Goal: Task Accomplishment & Management: Complete application form

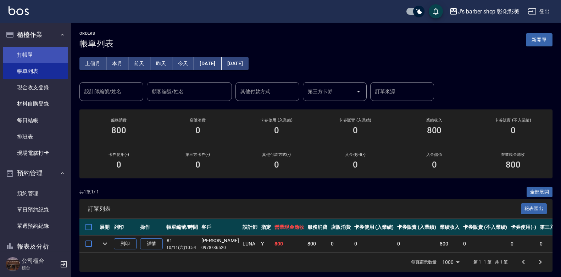
scroll to position [9, 0]
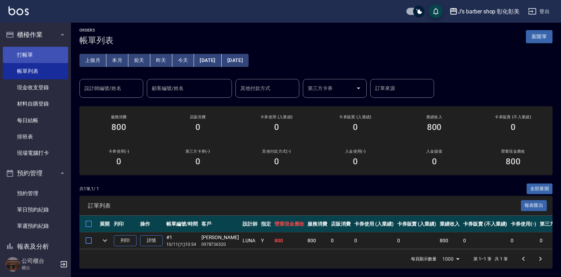
click at [43, 56] on link "打帳單" at bounding box center [35, 55] width 65 height 16
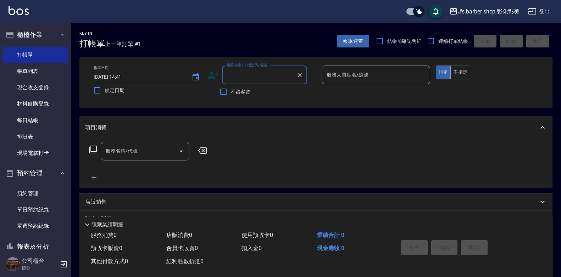
click at [125, 77] on input "[DATE] 14:41" at bounding box center [139, 77] width 91 height 12
type input "[DATE] 10:30"
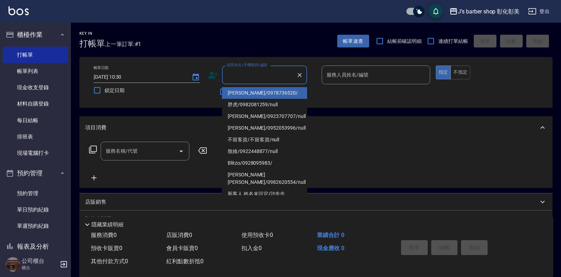
click at [256, 78] on input "顧客姓名/手機號碼/編號" at bounding box center [259, 75] width 68 height 12
click at [14, 197] on link "預約管理" at bounding box center [35, 194] width 65 height 16
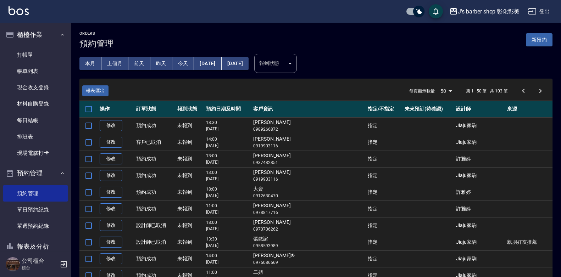
click at [188, 65] on button "今天" at bounding box center [183, 63] width 22 height 13
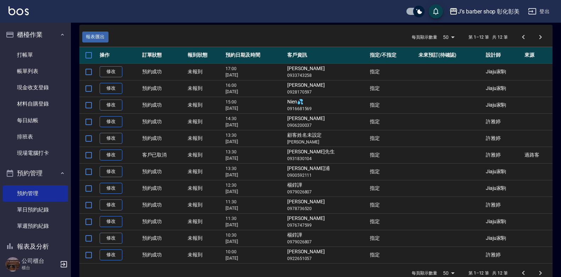
scroll to position [68, 0]
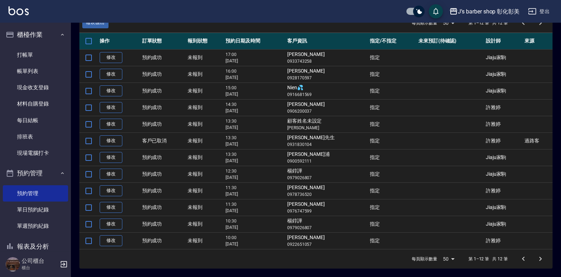
click at [298, 222] on td "楊錞譁 0979026807" at bounding box center [327, 224] width 83 height 17
drag, startPoint x: 298, startPoint y: 222, endPoint x: 308, endPoint y: 223, distance: 10.3
click at [308, 223] on td "楊錞譁 0979026807" at bounding box center [327, 224] width 83 height 17
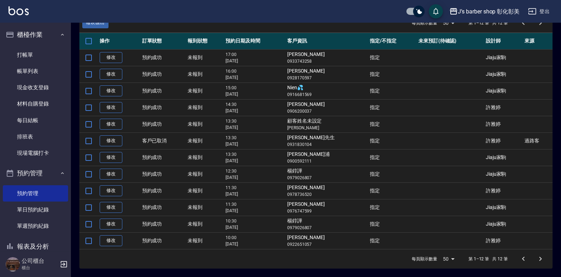
click at [308, 221] on td "楊錞譁 0979026807" at bounding box center [327, 224] width 83 height 17
copy td "楊錞譁"
click at [14, 55] on link "打帳單" at bounding box center [35, 55] width 65 height 16
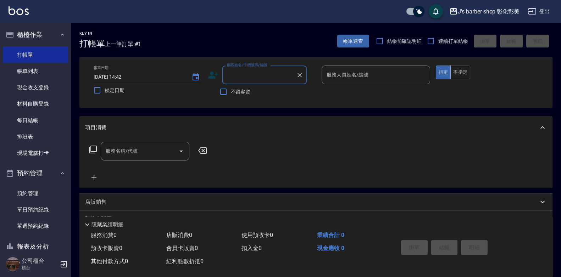
click at [123, 77] on input "[DATE] 14:42" at bounding box center [139, 77] width 91 height 12
type input "[DATE] 10:30"
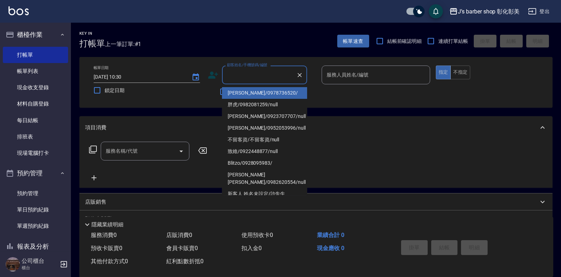
click at [227, 74] on input "顧客姓名/手機號碼/編號" at bounding box center [259, 75] width 68 height 12
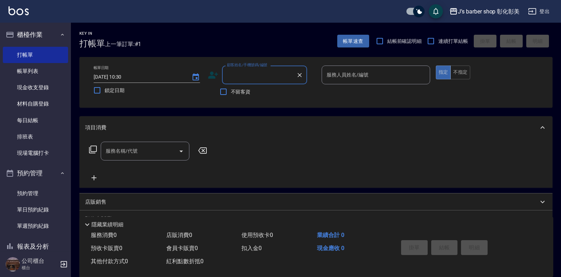
paste input "楊錞譁"
click at [278, 91] on li "楊錞譁/0979026807/null" at bounding box center [264, 93] width 85 height 12
type input "楊錞譁/0979026807/null"
click at [338, 76] on input "服務人員姓名/編號" at bounding box center [376, 75] width 102 height 12
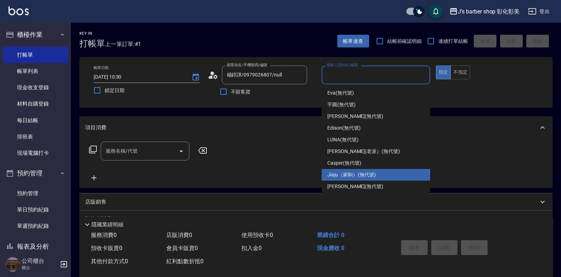
click at [337, 173] on span "Jiaju（家駒） (無代號)" at bounding box center [351, 174] width 49 height 7
type input "Jiaju（家駒）(無代號)"
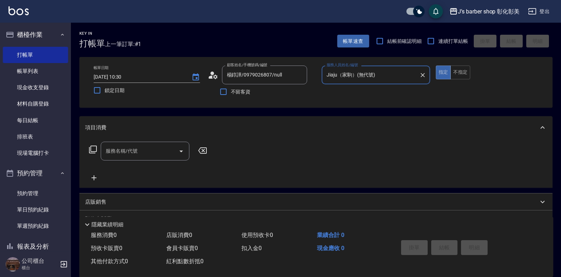
click at [128, 155] on input "服務名稱/代號" at bounding box center [140, 151] width 72 height 12
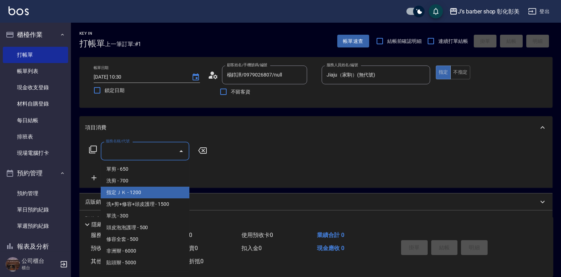
click at [142, 193] on span "指定ＪＫ - 1200" at bounding box center [145, 193] width 89 height 12
click at [142, 193] on div "項目消費 服務名稱/代號 服務名稱/代號 店販銷售 服務人員姓名/編號 服務人員姓名/編號 商品代號/名稱 商品代號/名稱 預收卡販賣 卡券名稱/代號 卡券名…" at bounding box center [315, 197] width 473 height 162
type input "指定ＪＫ(102)"
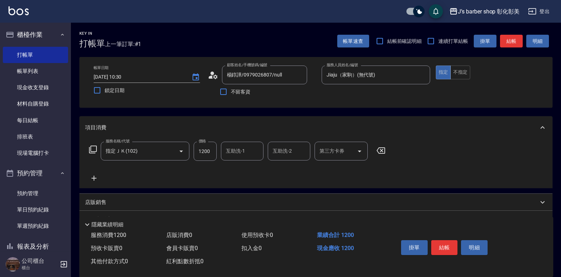
click at [226, 150] on input "互助洗-1" at bounding box center [242, 151] width 36 height 12
click at [233, 155] on input "互助洗-1" at bounding box center [242, 151] width 36 height 12
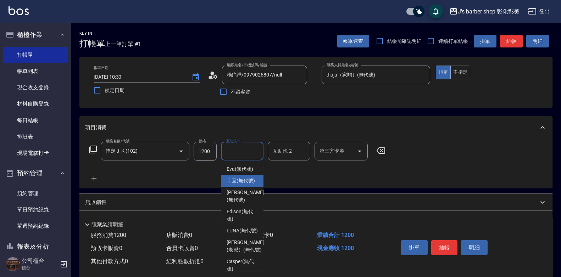
click at [232, 185] on span "芋圓 (無代號)" at bounding box center [241, 180] width 28 height 7
type input "芋圓(無代號)"
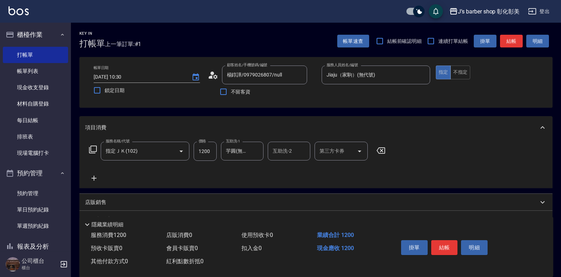
click at [98, 178] on icon at bounding box center [94, 178] width 18 height 9
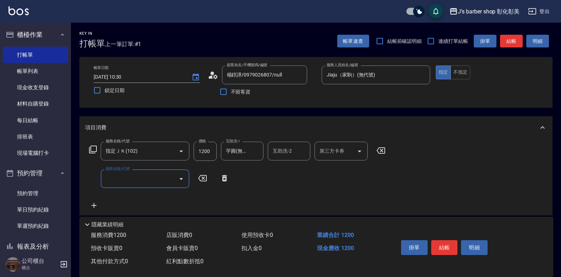
click at [123, 182] on input "服務名稱/代號" at bounding box center [140, 179] width 72 height 12
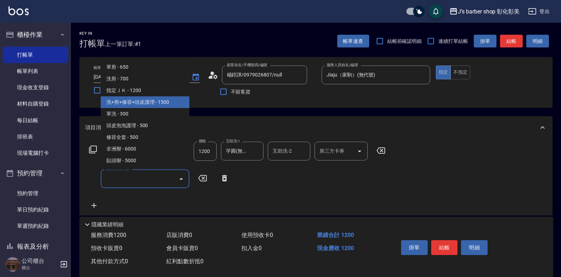
scroll to position [106, 0]
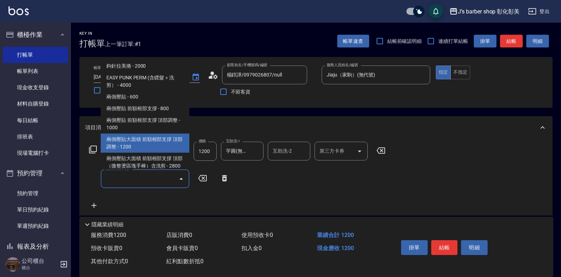
click at [152, 141] on span "兩側壓貼大面積 前額根部支撐 頂部調整 - 1200" at bounding box center [145, 143] width 89 height 19
type input "兩側壓貼大面積 前額根部支撐 頂部調整(Gp3)"
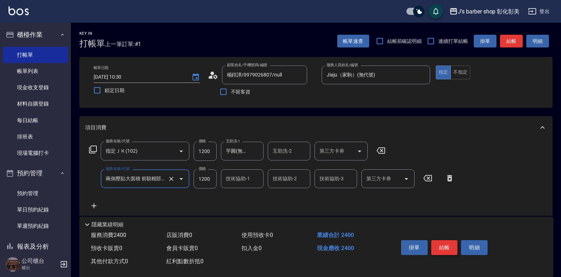
click at [448, 245] on button "結帳" at bounding box center [444, 248] width 27 height 15
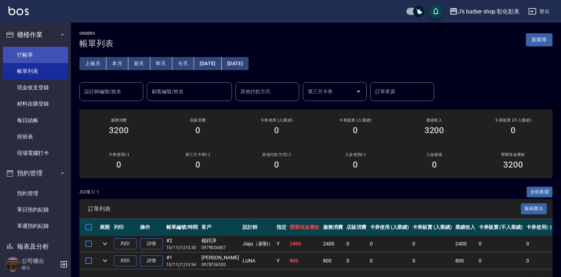
click at [47, 60] on link "打帳單" at bounding box center [35, 55] width 65 height 16
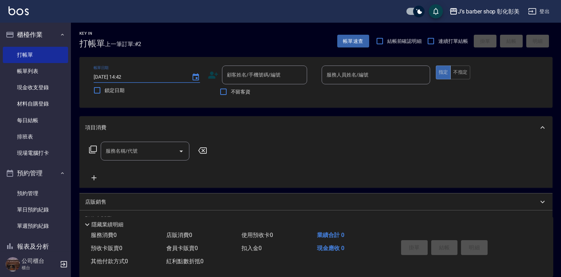
click at [121, 75] on input "[DATE] 14:42" at bounding box center [139, 77] width 91 height 12
type input "[DATE] 11:00"
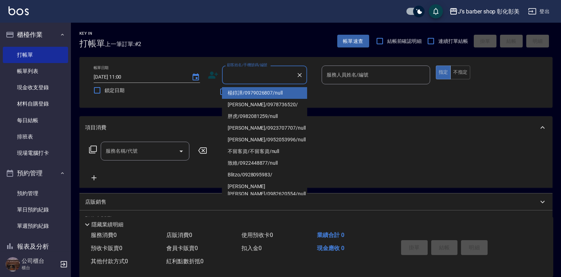
click at [240, 77] on input "顧客姓名/手機號碼/編號" at bounding box center [259, 75] width 68 height 12
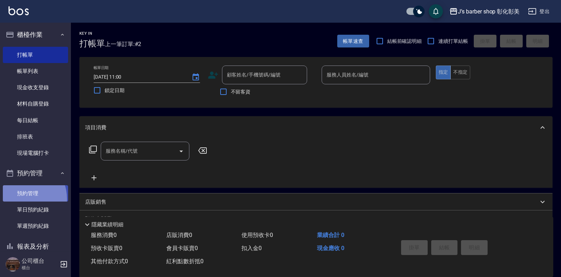
click at [20, 199] on link "預約管理" at bounding box center [35, 194] width 65 height 16
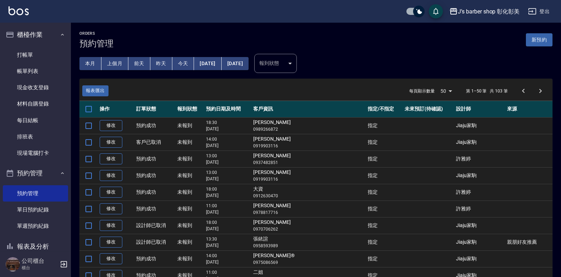
click at [173, 68] on button "今天" at bounding box center [183, 63] width 22 height 13
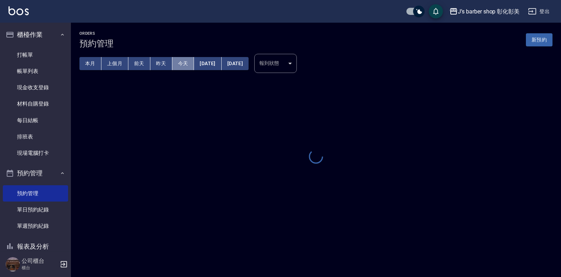
click at [173, 68] on button "今天" at bounding box center [183, 63] width 22 height 13
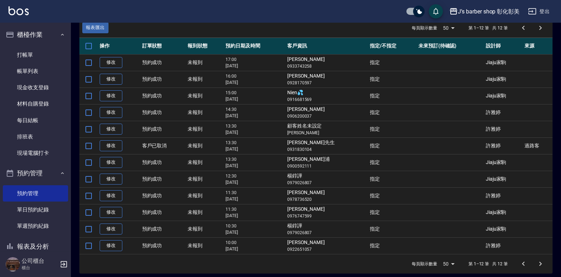
scroll to position [68, 0]
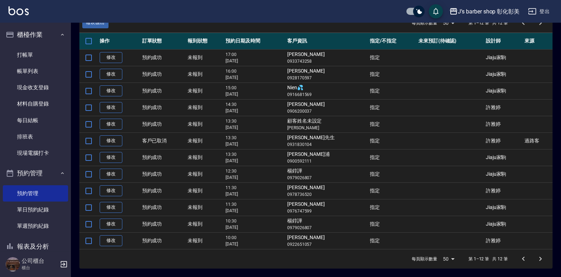
click at [297, 205] on td "[PERSON_NAME]0976747599" at bounding box center [327, 207] width 83 height 17
drag, startPoint x: 297, startPoint y: 205, endPoint x: 301, endPoint y: 205, distance: 3.9
click at [301, 205] on td "[PERSON_NAME]0976747599" at bounding box center [327, 207] width 83 height 17
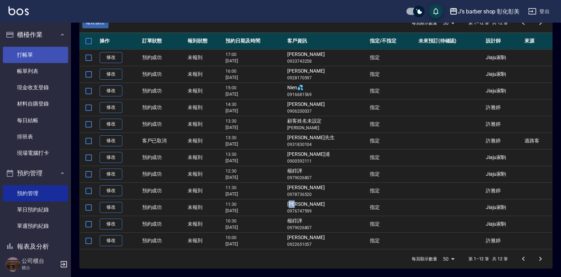
click at [35, 57] on link "打帳單" at bounding box center [35, 55] width 65 height 16
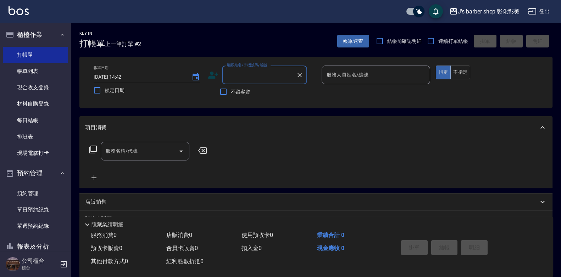
click at [121, 75] on input "[DATE] 14:42" at bounding box center [139, 77] width 91 height 12
type input "[DATE] 11:30"
click at [263, 78] on input "顧客姓名/手機號碼/編號" at bounding box center [259, 75] width 68 height 12
paste input "國雄"
type input "國雄"
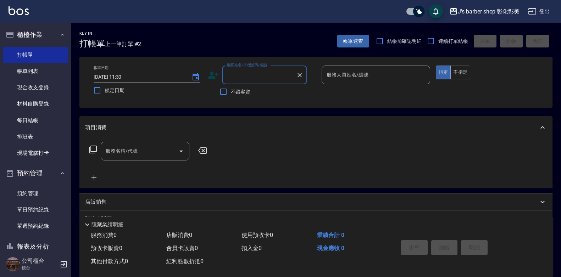
click at [283, 135] on div "項目消費" at bounding box center [315, 127] width 473 height 23
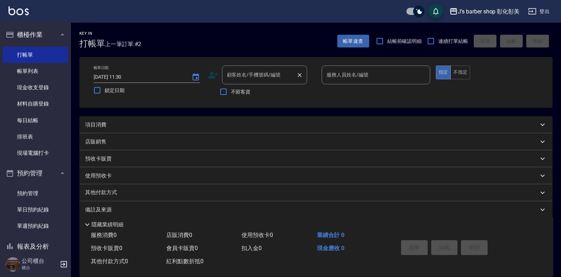
click at [228, 76] on input "顧客姓名/手機號碼/編號" at bounding box center [259, 75] width 68 height 12
paste input "國雄"
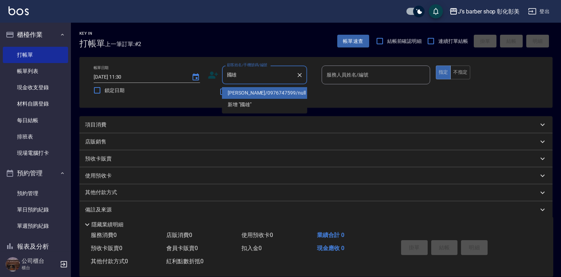
click at [237, 91] on li "[PERSON_NAME]/0976747599/null" at bounding box center [264, 93] width 85 height 12
type input "國雄"
click at [237, 91] on span "不留客資" at bounding box center [241, 91] width 20 height 7
click at [231, 91] on input "不留客資" at bounding box center [223, 91] width 15 height 15
checkbox input "true"
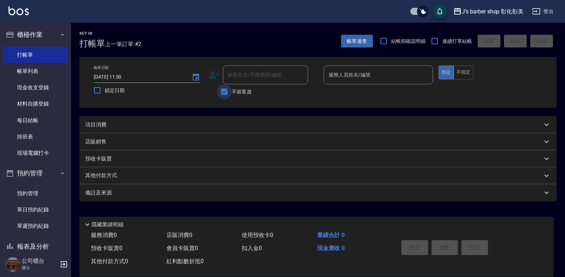
click at [227, 93] on input "不留客資" at bounding box center [224, 91] width 15 height 15
checkbox input "false"
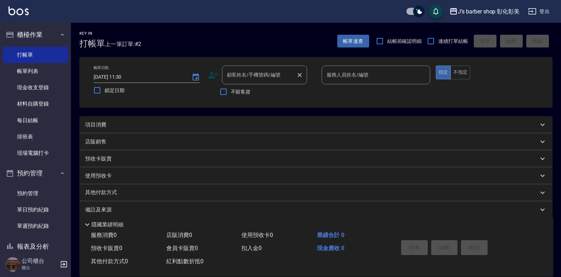
click at [235, 83] on div "顧客姓名/手機號碼/編號" at bounding box center [264, 75] width 85 height 19
drag, startPoint x: 235, startPoint y: 83, endPoint x: 190, endPoint y: 108, distance: 51.1
click at [190, 108] on div "帳單日期 [DATE] 11:30 鎖定日期 顧客姓名/手機號碼/編號 顧客姓名/手機號碼/編號 不留客資 服務人員姓名/編號 服務人員姓名/編號 指定 不指定" at bounding box center [315, 82] width 473 height 51
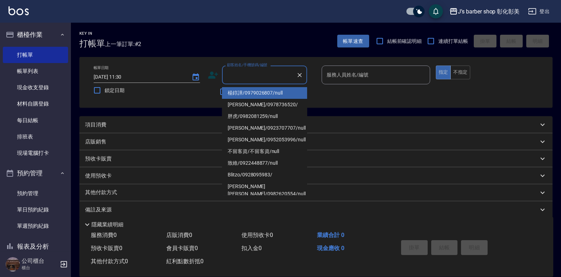
click at [264, 77] on input "顧客姓名/手機號碼/編號" at bounding box center [259, 75] width 68 height 12
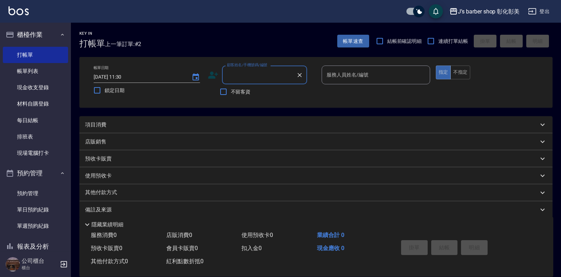
paste input "國雄"
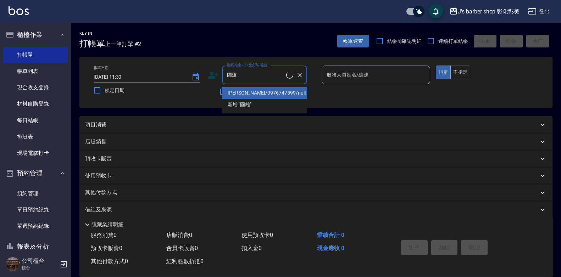
click at [274, 96] on li "[PERSON_NAME]/0976747599/null" at bounding box center [264, 93] width 85 height 12
type input "[PERSON_NAME]/0976747599/null"
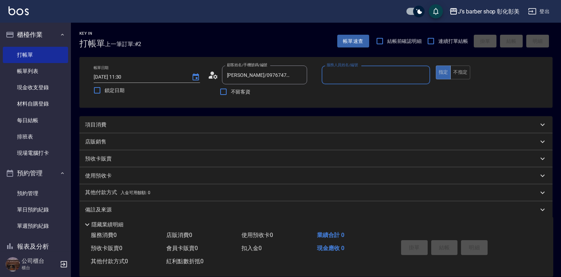
click at [331, 72] on input "服務人員姓名/編號" at bounding box center [376, 75] width 102 height 12
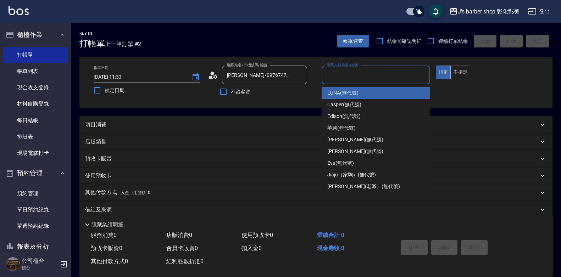
click at [331, 72] on input "服務人員姓名/編號" at bounding box center [376, 75] width 102 height 12
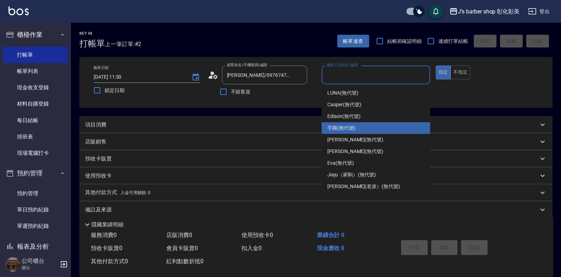
click at [346, 128] on span "芋圓 (無代號)" at bounding box center [341, 128] width 28 height 7
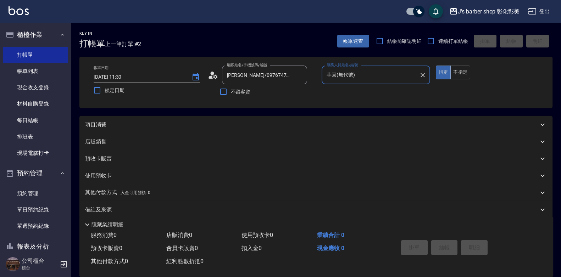
click at [383, 76] on input "芋圓(無代號)" at bounding box center [371, 75] width 92 height 12
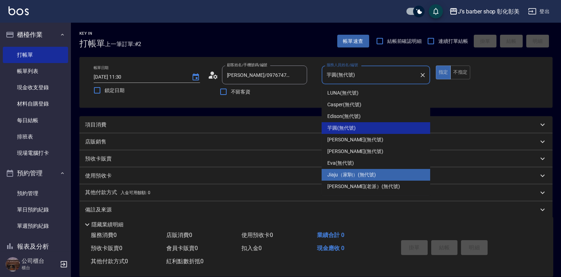
click at [341, 176] on span "Jiaju（家駒） (無代號)" at bounding box center [351, 174] width 49 height 7
type input "Jiaju（家駒）(無代號)"
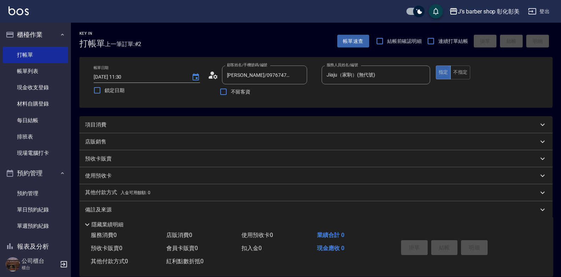
click at [162, 126] on div "項目消費" at bounding box center [311, 124] width 453 height 7
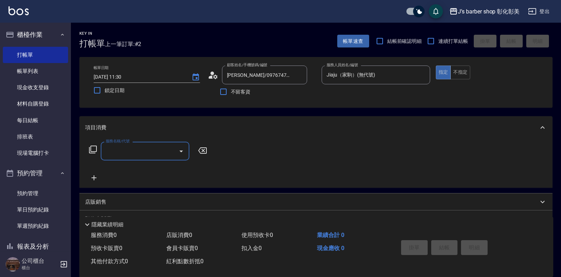
click at [141, 160] on div "服務名稱/代號" at bounding box center [145, 151] width 89 height 19
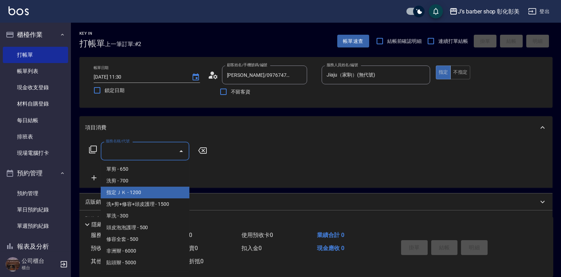
click at [143, 191] on span "指定ＪＫ - 1200" at bounding box center [145, 193] width 89 height 12
type input "指定ＪＫ(102)"
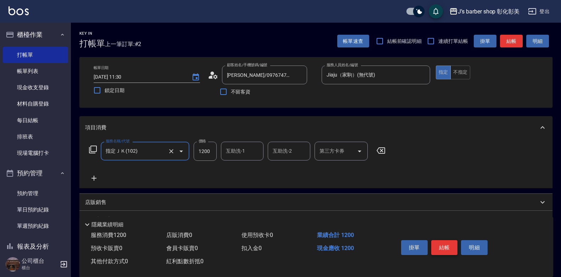
click at [432, 244] on button "結帳" at bounding box center [444, 248] width 27 height 15
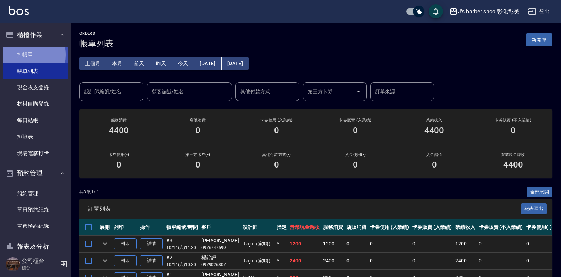
click at [17, 55] on link "打帳單" at bounding box center [35, 55] width 65 height 16
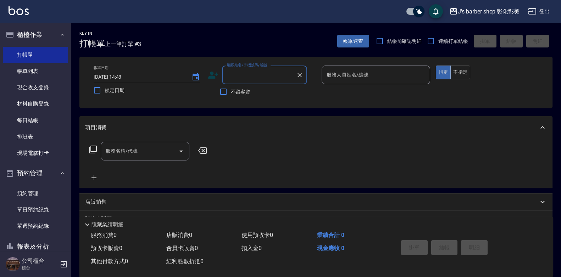
click at [122, 77] on input "[DATE] 14:43" at bounding box center [139, 77] width 91 height 12
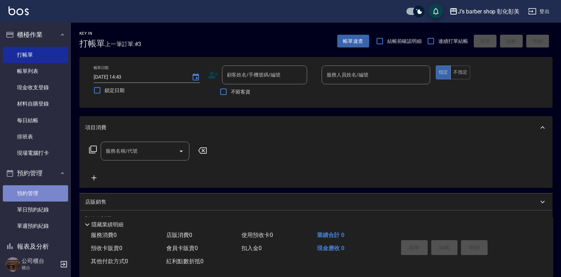
click at [35, 189] on link "預約管理" at bounding box center [35, 194] width 65 height 16
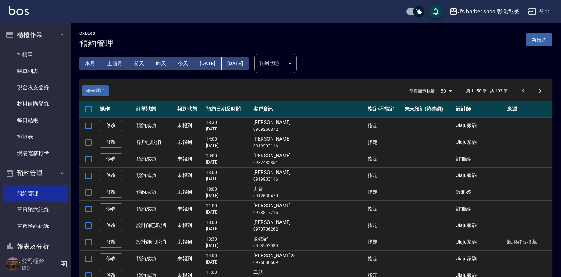
click at [189, 69] on button "今天" at bounding box center [183, 63] width 22 height 13
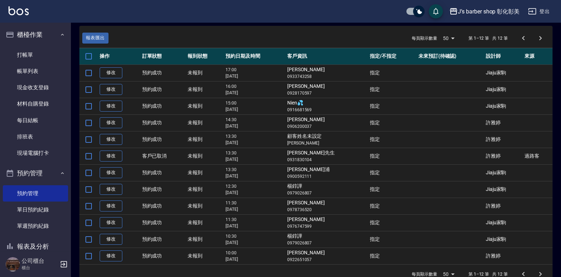
scroll to position [68, 0]
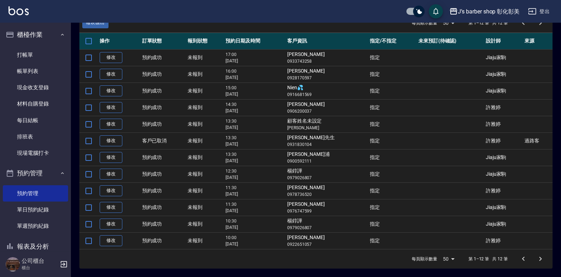
click at [304, 170] on td "楊錞譁 0979026807" at bounding box center [327, 174] width 83 height 17
drag, startPoint x: 304, startPoint y: 170, endPoint x: 299, endPoint y: 170, distance: 5.0
click at [299, 170] on td "楊錞譁 0979026807" at bounding box center [327, 174] width 83 height 17
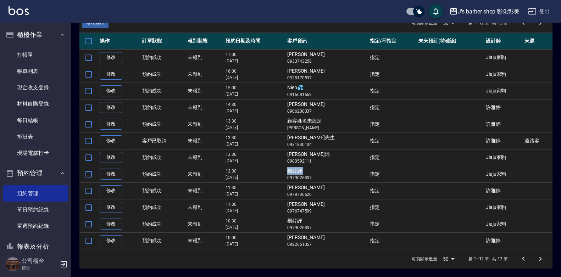
click at [299, 170] on td "楊錞譁 0979026807" at bounding box center [327, 174] width 83 height 17
click at [300, 170] on td "楊錞譁 0979026807" at bounding box center [327, 174] width 83 height 17
copy td "楊錞譁"
click at [27, 50] on link "打帳單" at bounding box center [35, 55] width 65 height 16
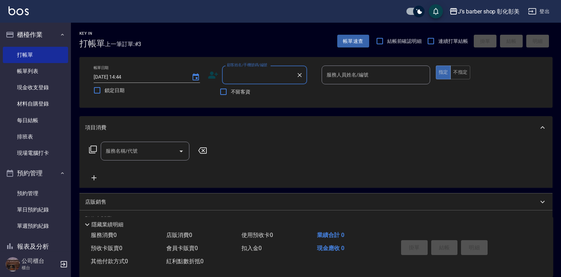
click at [250, 78] on input "顧客姓名/手機號碼/編號" at bounding box center [259, 75] width 68 height 12
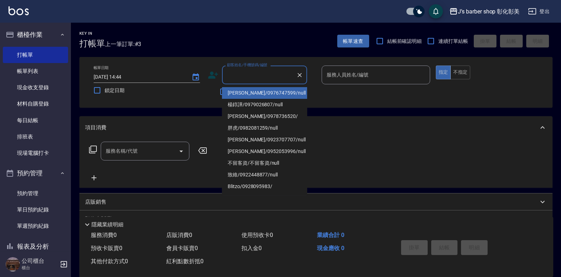
click at [250, 78] on input "顧客姓名/手機號碼/編號" at bounding box center [259, 75] width 68 height 12
type input "楊錞譁"
click at [270, 136] on div "項目消費" at bounding box center [315, 127] width 473 height 23
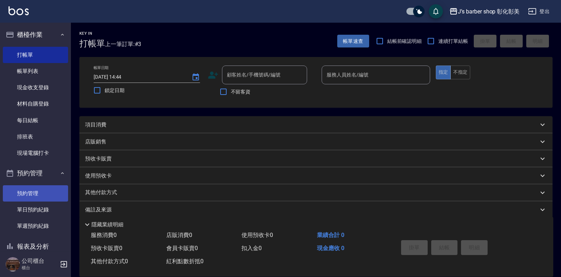
click at [43, 194] on link "預約管理" at bounding box center [35, 194] width 65 height 16
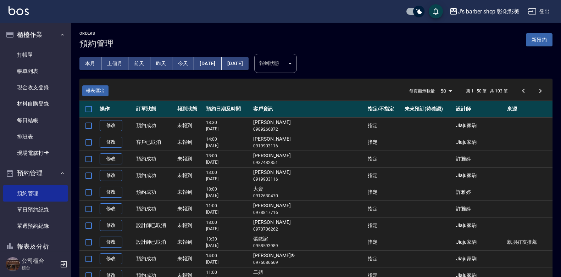
click at [177, 60] on button "今天" at bounding box center [183, 63] width 22 height 13
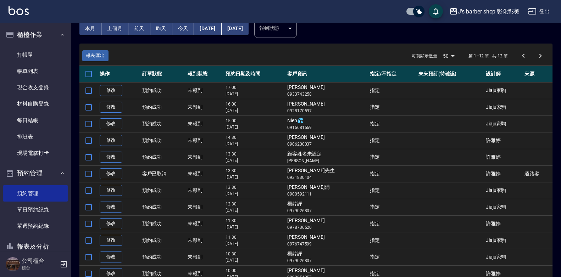
scroll to position [68, 0]
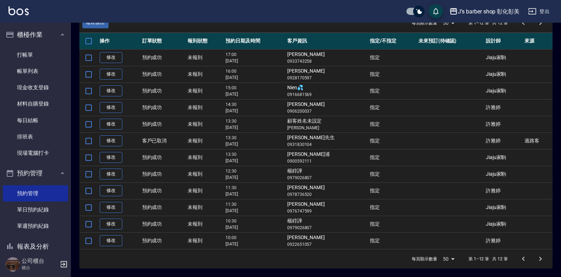
click at [309, 155] on td "[PERSON_NAME][GEOGRAPHIC_DATA] 0900592111" at bounding box center [327, 157] width 83 height 17
copy td "[PERSON_NAME]浦"
click at [321, 164] on p "0900592111" at bounding box center [326, 161] width 79 height 6
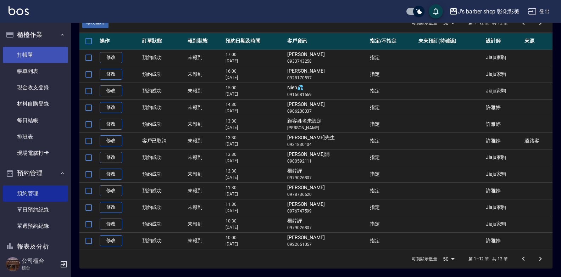
click at [26, 58] on link "打帳單" at bounding box center [35, 55] width 65 height 16
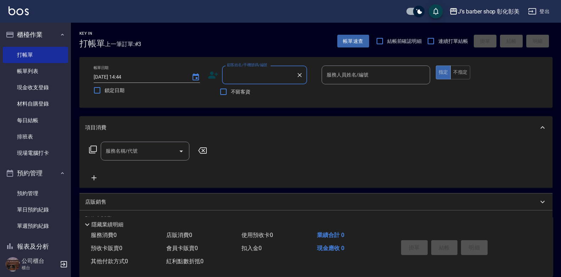
click at [248, 68] on div "顧客姓名/手機號碼/編號" at bounding box center [264, 75] width 85 height 19
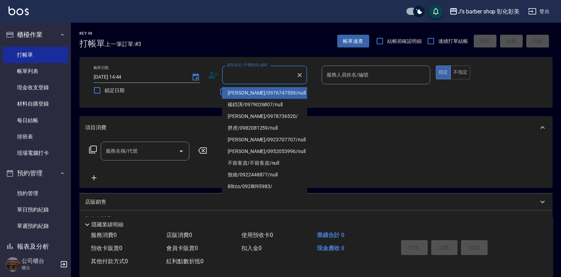
drag, startPoint x: 248, startPoint y: 68, endPoint x: 222, endPoint y: 78, distance: 27.3
click at [222, 78] on div "顧客姓名/手機號碼/編號" at bounding box center [264, 75] width 85 height 19
click at [229, 76] on input "顧客姓名/手機號碼/編號" at bounding box center [259, 75] width 68 height 12
type input "[PERSON_NAME]浦"
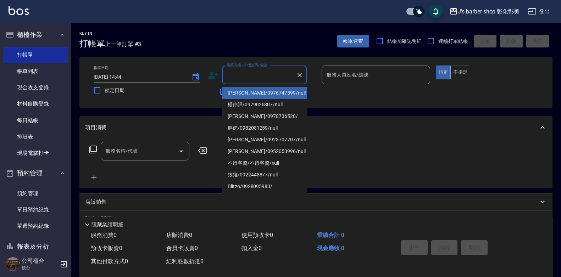
click at [271, 131] on div "項目消費" at bounding box center [311, 127] width 453 height 7
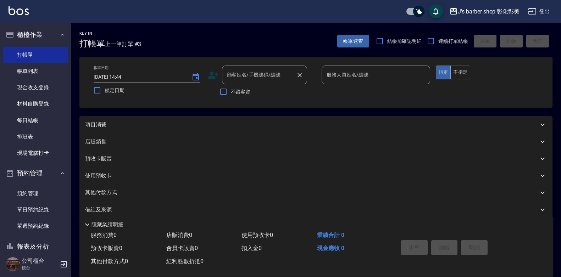
click at [232, 76] on div "顧客姓名/手機號碼/編號 顧客姓名/手機號碼/編號" at bounding box center [264, 75] width 85 height 19
click at [232, 76] on input "顧客姓名/手機號碼/編號" at bounding box center [259, 75] width 68 height 12
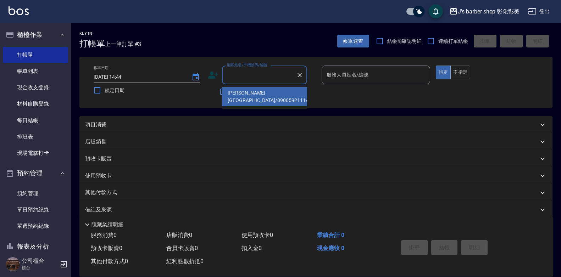
drag, startPoint x: 232, startPoint y: 76, endPoint x: 342, endPoint y: 91, distance: 110.2
click at [342, 90] on p at bounding box center [376, 87] width 109 height 7
drag, startPoint x: 268, startPoint y: 81, endPoint x: 254, endPoint y: 95, distance: 20.1
click at [254, 95] on li "[PERSON_NAME][GEOGRAPHIC_DATA]/0900592111/null" at bounding box center [264, 96] width 85 height 19
type input "[PERSON_NAME][GEOGRAPHIC_DATA]/0900592111/null"
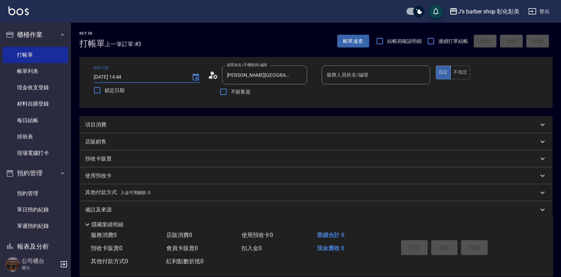
click at [125, 77] on input "[DATE] 14:44" at bounding box center [139, 77] width 91 height 12
type input "[DATE] 13:30"
click at [365, 72] on input "服務人員姓名/編號" at bounding box center [376, 75] width 102 height 12
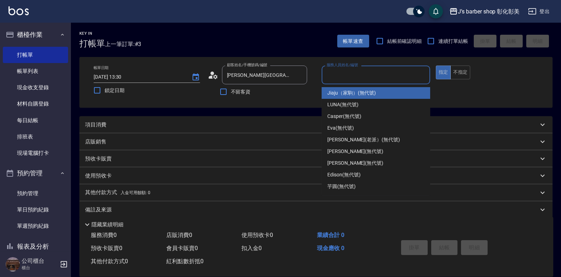
click at [340, 95] on span "Jiaju（家駒） (無代號)" at bounding box center [351, 92] width 49 height 7
type input "Jiaju（家駒）(無代號)"
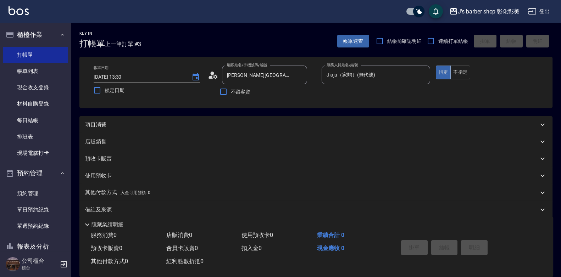
click at [154, 128] on div "項目消費" at bounding box center [311, 124] width 453 height 7
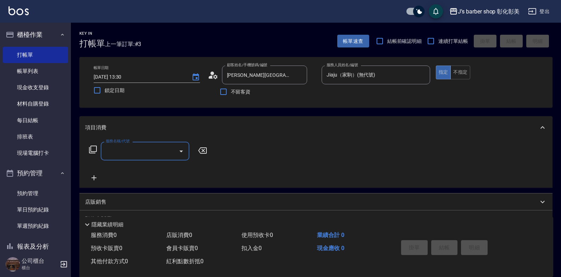
click at [123, 153] on input "服務名稱/代號" at bounding box center [140, 151] width 72 height 12
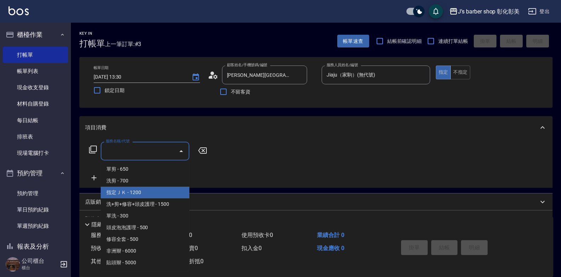
click at [138, 191] on span "指定ＪＫ - 1200" at bounding box center [145, 193] width 89 height 12
click at [138, 191] on div "項目消費 服務名稱/代號 服務名稱/代號 店販銷售 服務人員姓名/編號 服務人員姓名/編號 商品代號/名稱 商品代號/名稱 預收卡販賣 卡券名稱/代號 卡券名…" at bounding box center [315, 197] width 473 height 162
type input "指定ＪＫ(102)"
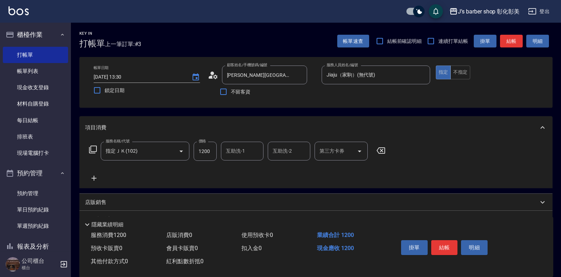
click at [225, 156] on input "互助洗-1" at bounding box center [242, 151] width 36 height 12
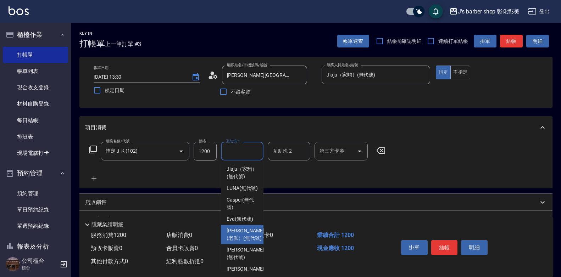
scroll to position [75, 0]
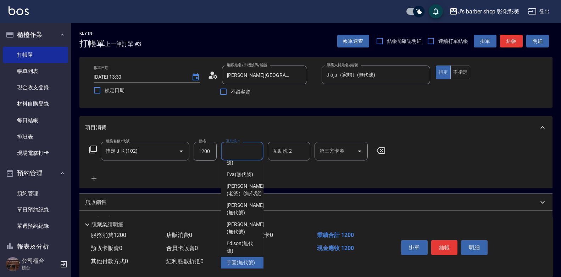
click at [237, 259] on span "芋圓 (無代號)" at bounding box center [241, 262] width 28 height 7
type input "芋圓(無代號)"
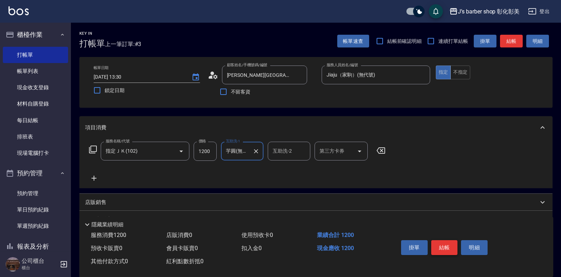
click at [443, 243] on button "結帳" at bounding box center [444, 248] width 27 height 15
